Goal: Transaction & Acquisition: Purchase product/service

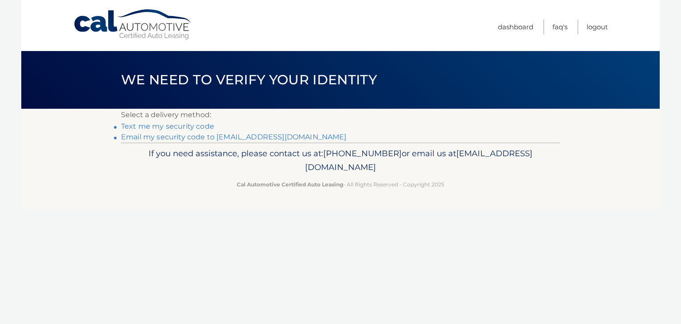
click at [254, 134] on link "**********" at bounding box center [234, 137] width 226 height 8
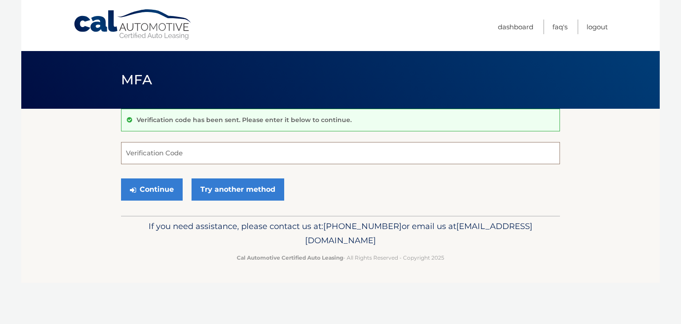
click at [256, 152] on input "Verification Code" at bounding box center [340, 153] width 439 height 22
type input "616938"
click at [152, 191] on button "Continue" at bounding box center [152, 189] width 62 height 22
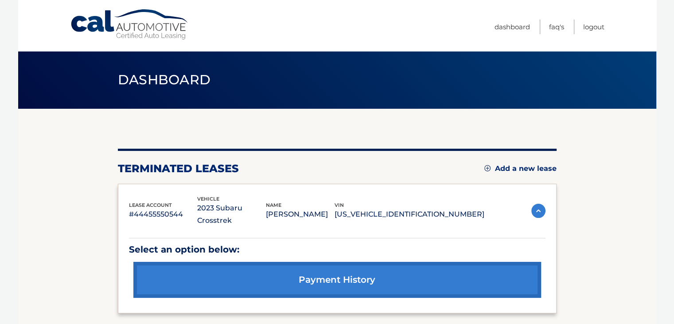
click at [543, 169] on link "Add a new lease" at bounding box center [520, 168] width 72 height 9
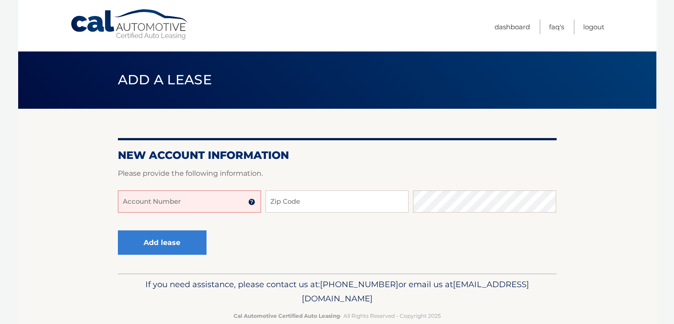
click at [190, 205] on input "Account Number" at bounding box center [189, 201] width 143 height 22
click at [174, 203] on input "444456002633" at bounding box center [189, 201] width 143 height 22
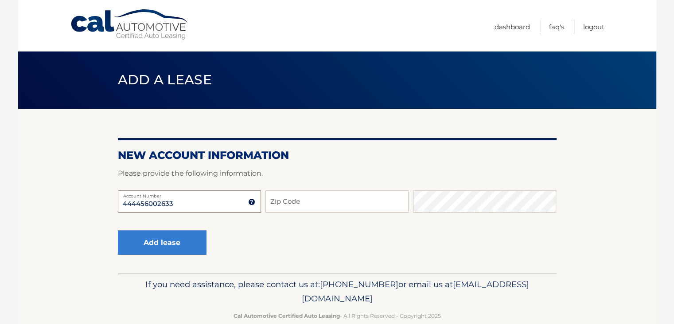
click at [174, 203] on input "444456002633" at bounding box center [189, 201] width 143 height 22
click at [147, 220] on div "444456002633 Account Number 11 digit account number provided on your coupon boo…" at bounding box center [337, 208] width 439 height 36
click at [136, 203] on input "444456002633" at bounding box center [189, 201] width 143 height 22
type input "44456002633"
click at [318, 205] on input "Zip Code" at bounding box center [336, 201] width 143 height 22
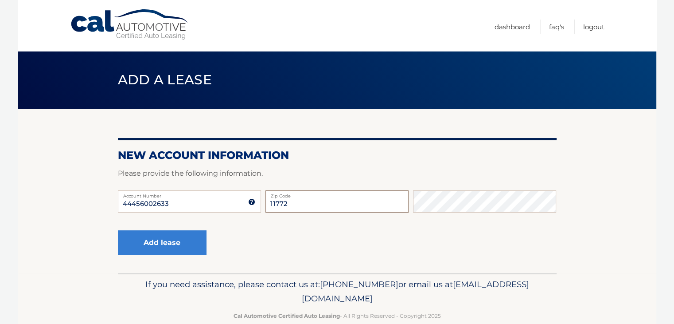
type input "11772"
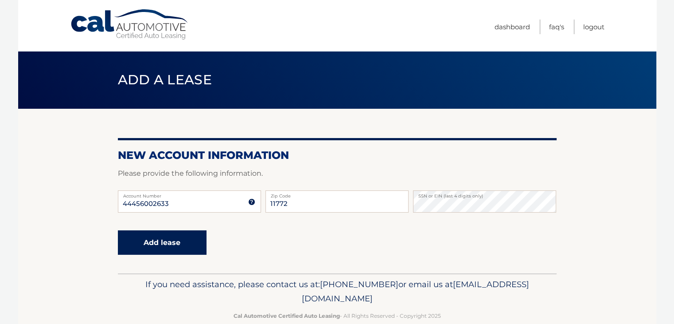
click at [188, 250] on button "Add lease" at bounding box center [162, 242] width 89 height 24
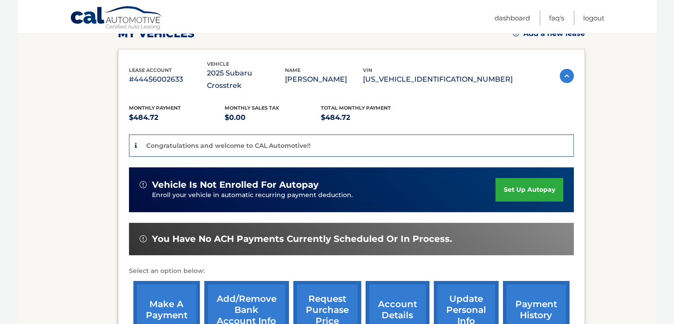
scroll to position [153, 0]
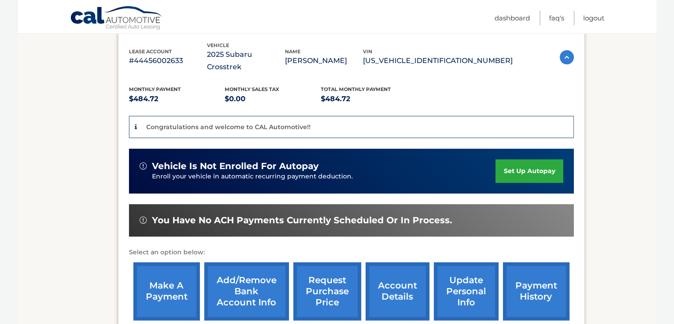
click at [176, 289] on link "make a payment" at bounding box center [166, 291] width 66 height 58
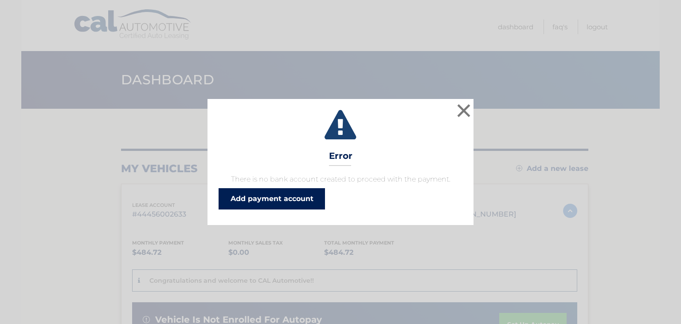
click at [274, 203] on link "Add payment account" at bounding box center [271, 198] width 106 height 21
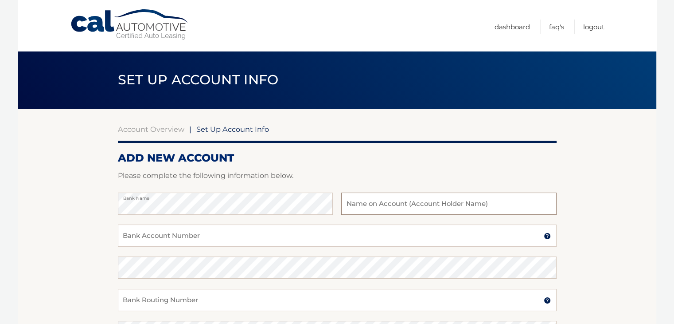
click at [420, 200] on input "text" at bounding box center [448, 203] width 215 height 22
type input "[PERSON_NAME]"
click at [333, 240] on input "Bank Account Number" at bounding box center [337, 235] width 439 height 22
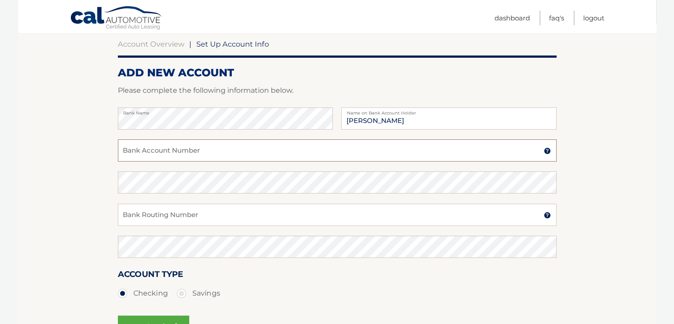
scroll to position [86, 0]
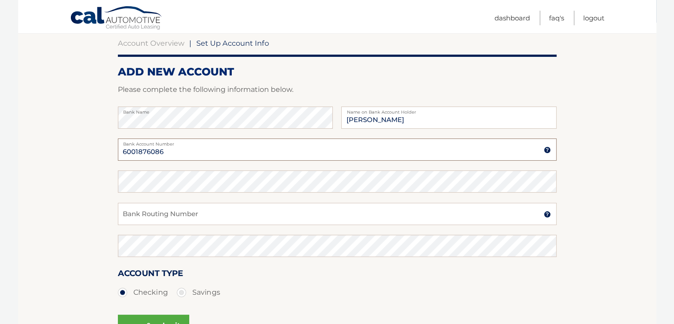
type input "6001876086"
click at [230, 210] on input "Bank Routing Number" at bounding box center [337, 214] width 439 height 22
type input "221475786"
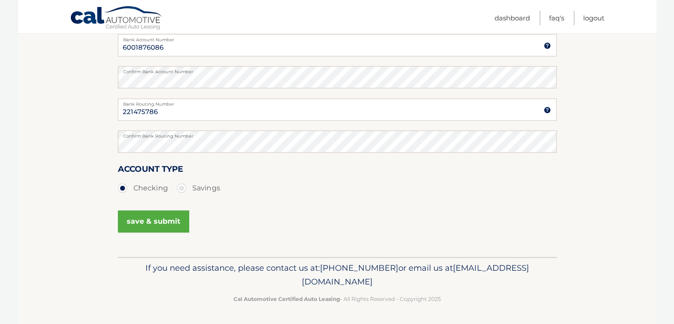
click at [172, 226] on button "save & submit" at bounding box center [153, 221] width 71 height 22
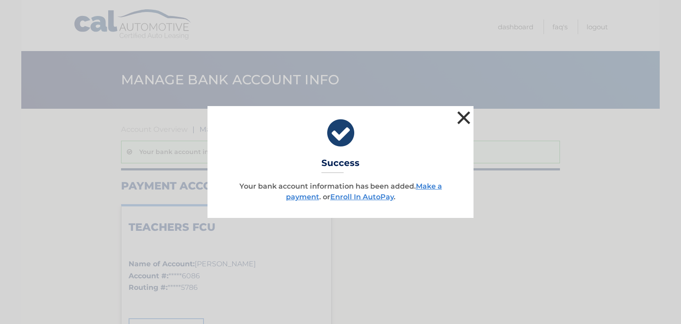
click at [464, 118] on button "×" at bounding box center [464, 118] width 18 height 18
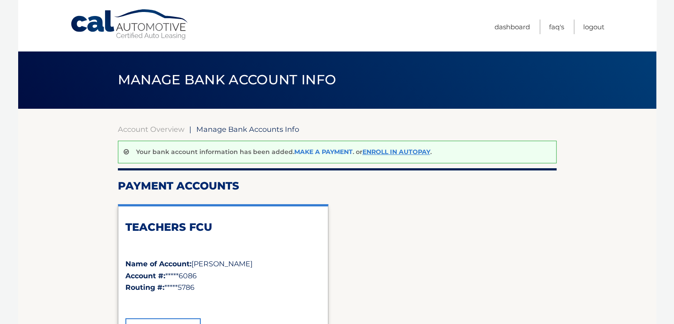
click at [311, 148] on link "Make a payment" at bounding box center [323, 152] width 58 height 8
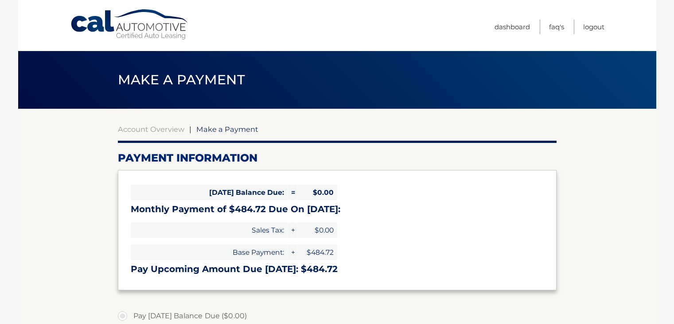
select select "ZmY4ZTExYjgtZTEwMC00MmJkLWExOWUtNTE2MGI1ZTExMGJl"
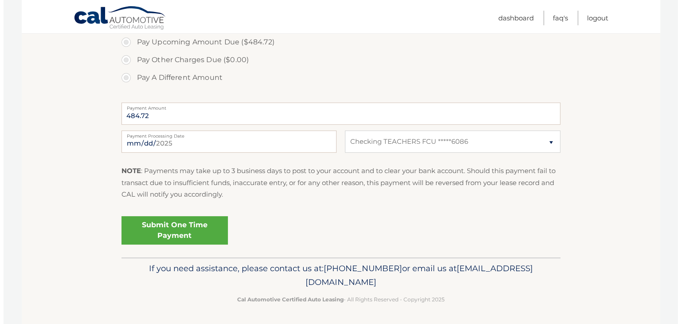
scroll to position [309, 0]
click at [171, 237] on link "Submit One Time Payment" at bounding box center [171, 229] width 106 height 28
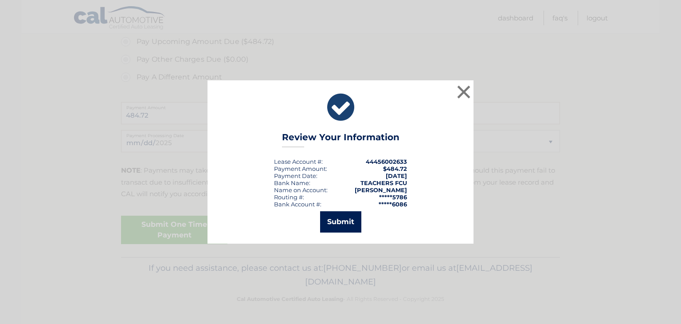
click at [344, 215] on button "Submit" at bounding box center [340, 221] width 41 height 21
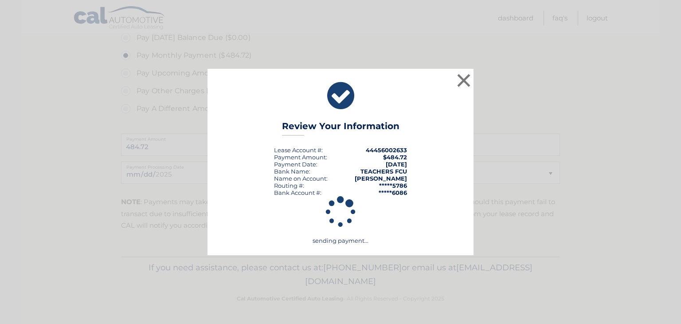
scroll to position [277, 0]
